Goal: Information Seeking & Learning: Learn about a topic

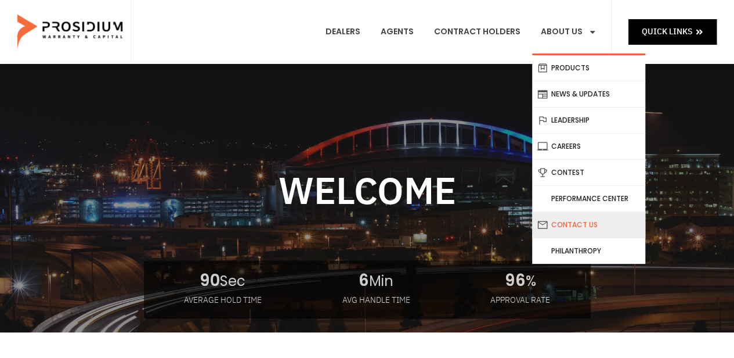
click at [573, 222] on link "Contact Us" at bounding box center [588, 225] width 113 height 26
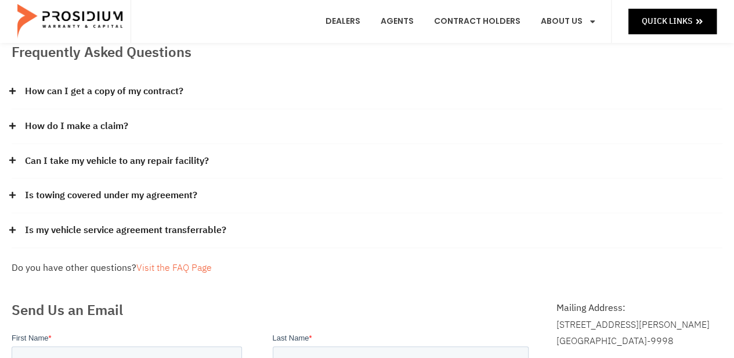
scroll to position [154, 0]
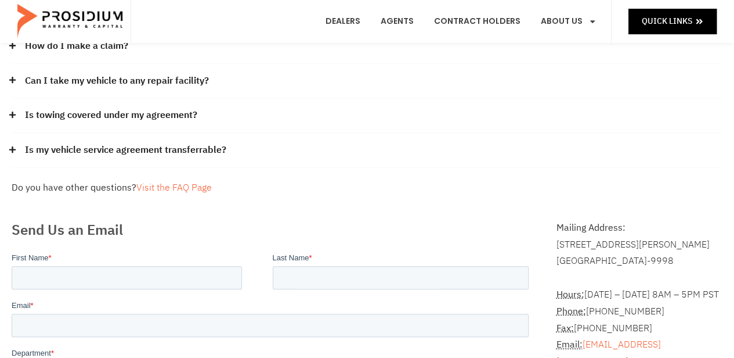
click at [388, 176] on div "Frequently Asked Questions How can I get a copy of my contract? Please contact …" at bounding box center [367, 79] width 723 height 246
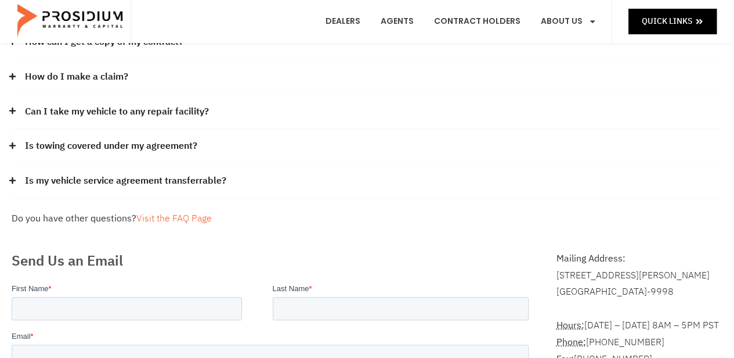
scroll to position [116, 0]
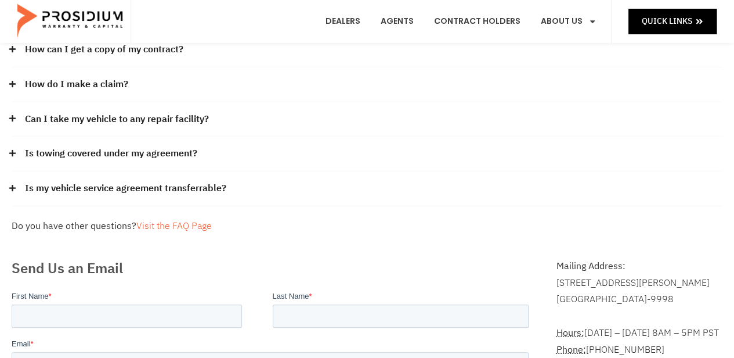
click at [135, 151] on link "Is towing covered under my agreement?" at bounding box center [111, 153] width 172 height 17
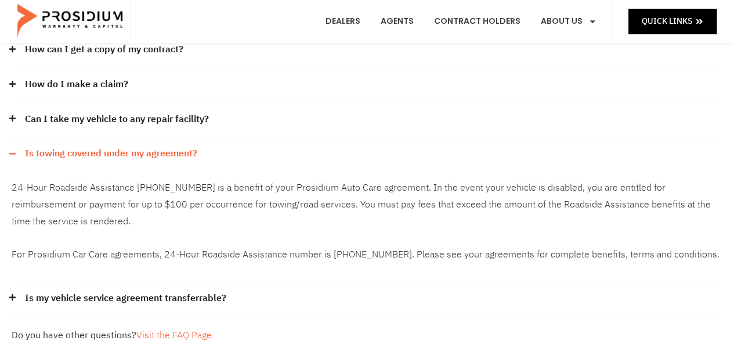
click at [118, 114] on link "Can I take my vehicle to any repair facility?" at bounding box center [117, 119] width 184 height 17
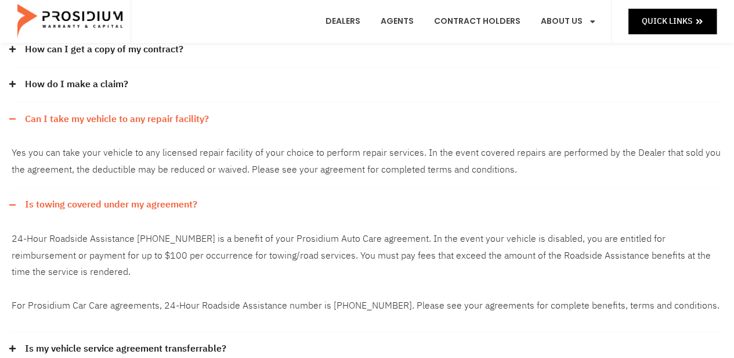
click at [120, 82] on link "How do I make a claim?" at bounding box center [76, 84] width 103 height 17
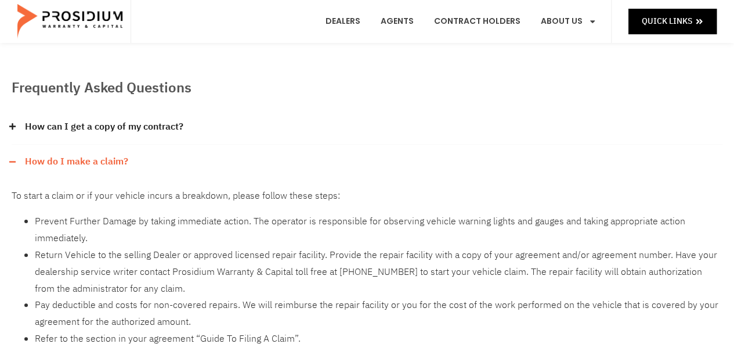
scroll to position [38, 0]
click at [140, 130] on link "How can I get a copy of my contract?" at bounding box center [104, 127] width 158 height 17
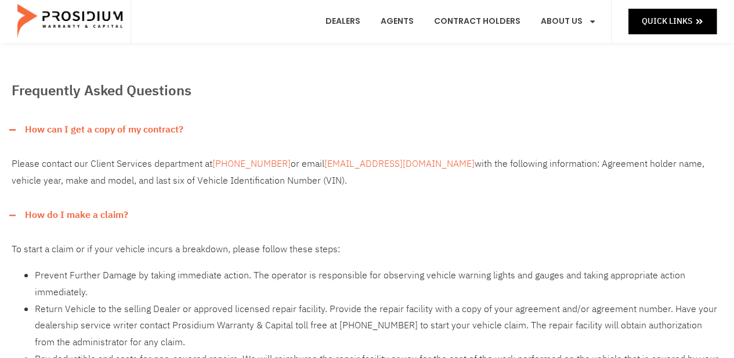
scroll to position [0, 0]
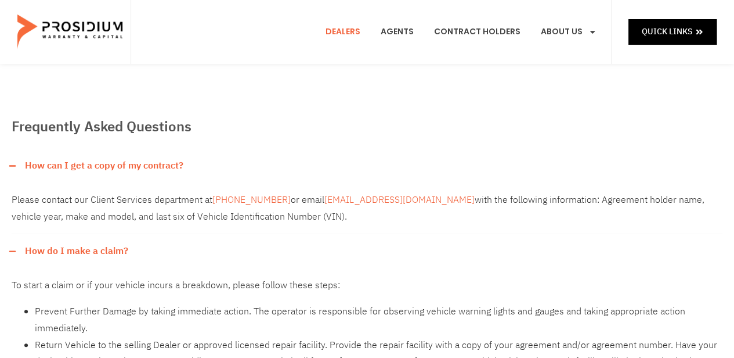
click at [350, 31] on link "Dealers" at bounding box center [343, 31] width 52 height 43
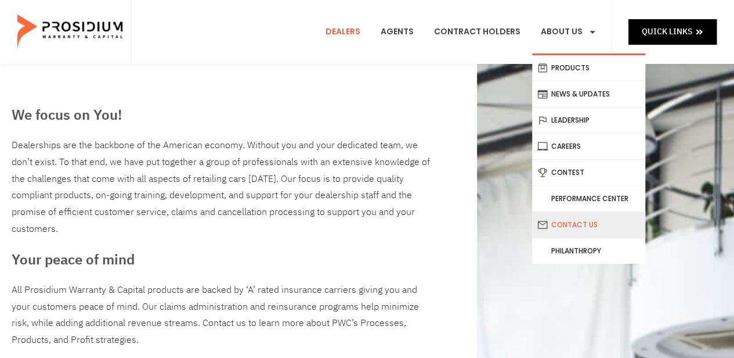
click at [600, 222] on link "Contact Us" at bounding box center [588, 225] width 113 height 26
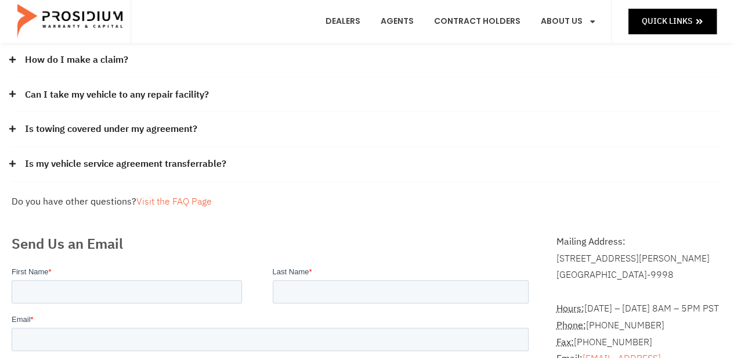
scroll to position [154, 0]
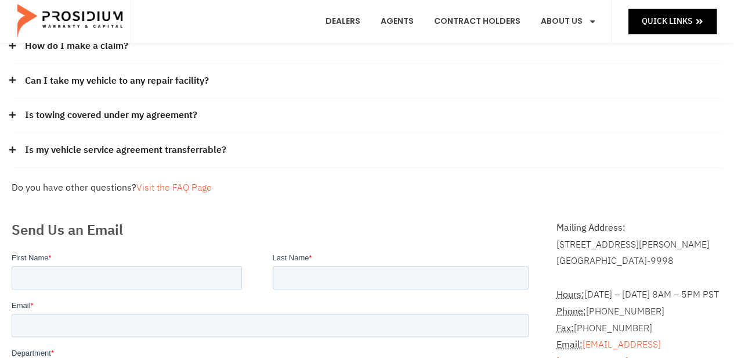
click at [431, 140] on div "Is my vehicle service agreement transferrable?" at bounding box center [367, 150] width 711 height 35
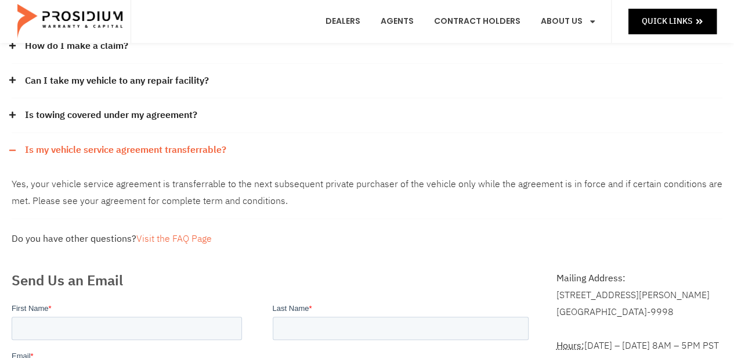
click at [502, 250] on div "Frequently Asked Questions How can I get a copy of my contract? Please contact …" at bounding box center [367, 104] width 723 height 297
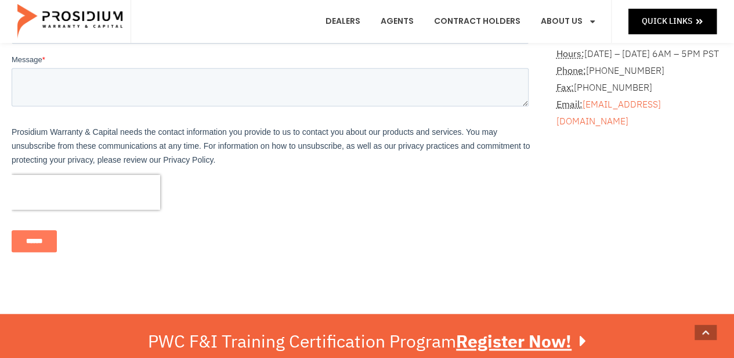
scroll to position [619, 0]
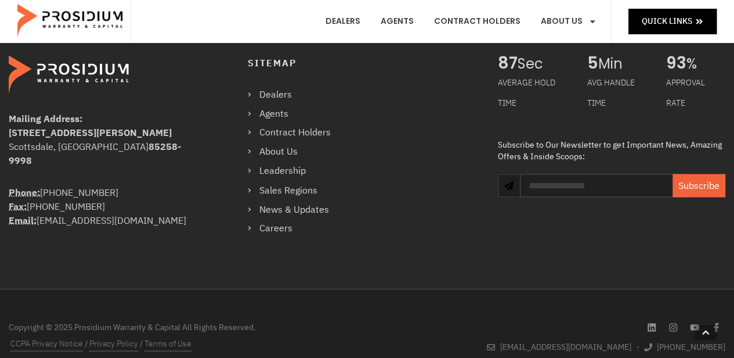
scroll to position [939, 0]
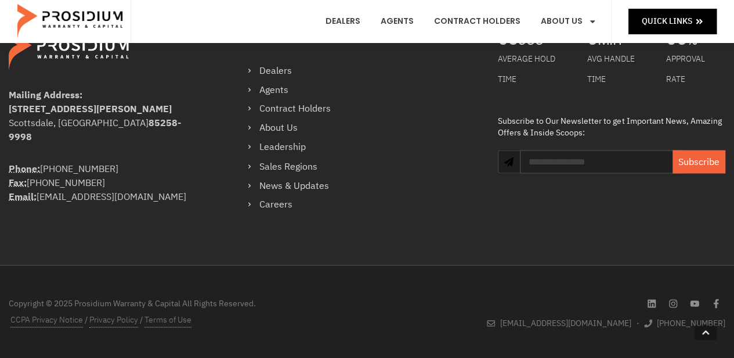
click at [463, 281] on div "Copyright © 2025 Prosidium Warranty & Capital All Rights Reserved. CCPA Privacy…" at bounding box center [367, 312] width 728 height 94
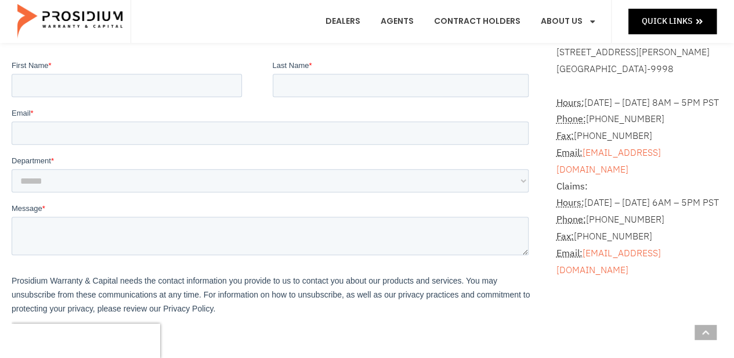
scroll to position [319, 0]
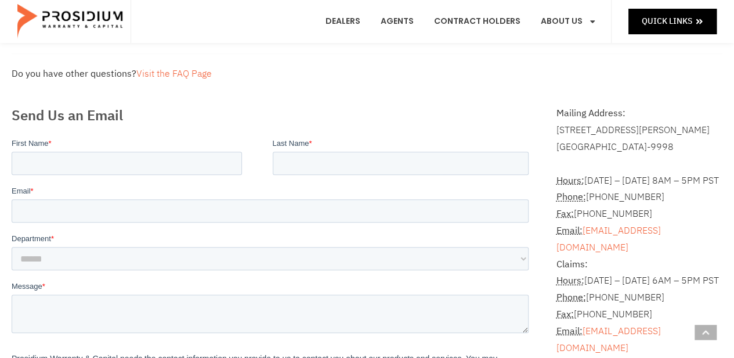
click at [517, 67] on div "Do you have other questions? Visit the FAQ Page" at bounding box center [367, 74] width 711 height 17
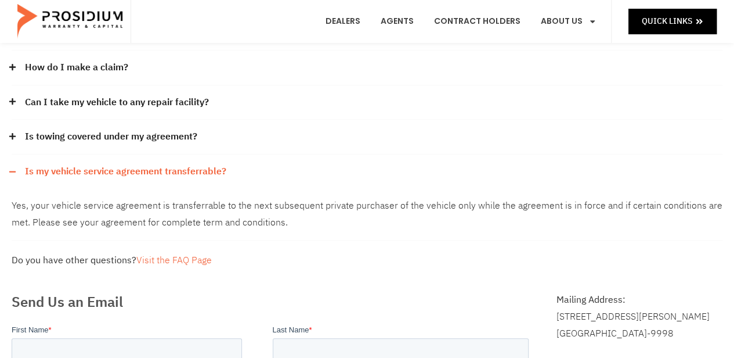
scroll to position [49, 0]
